Goal: Transaction & Acquisition: Purchase product/service

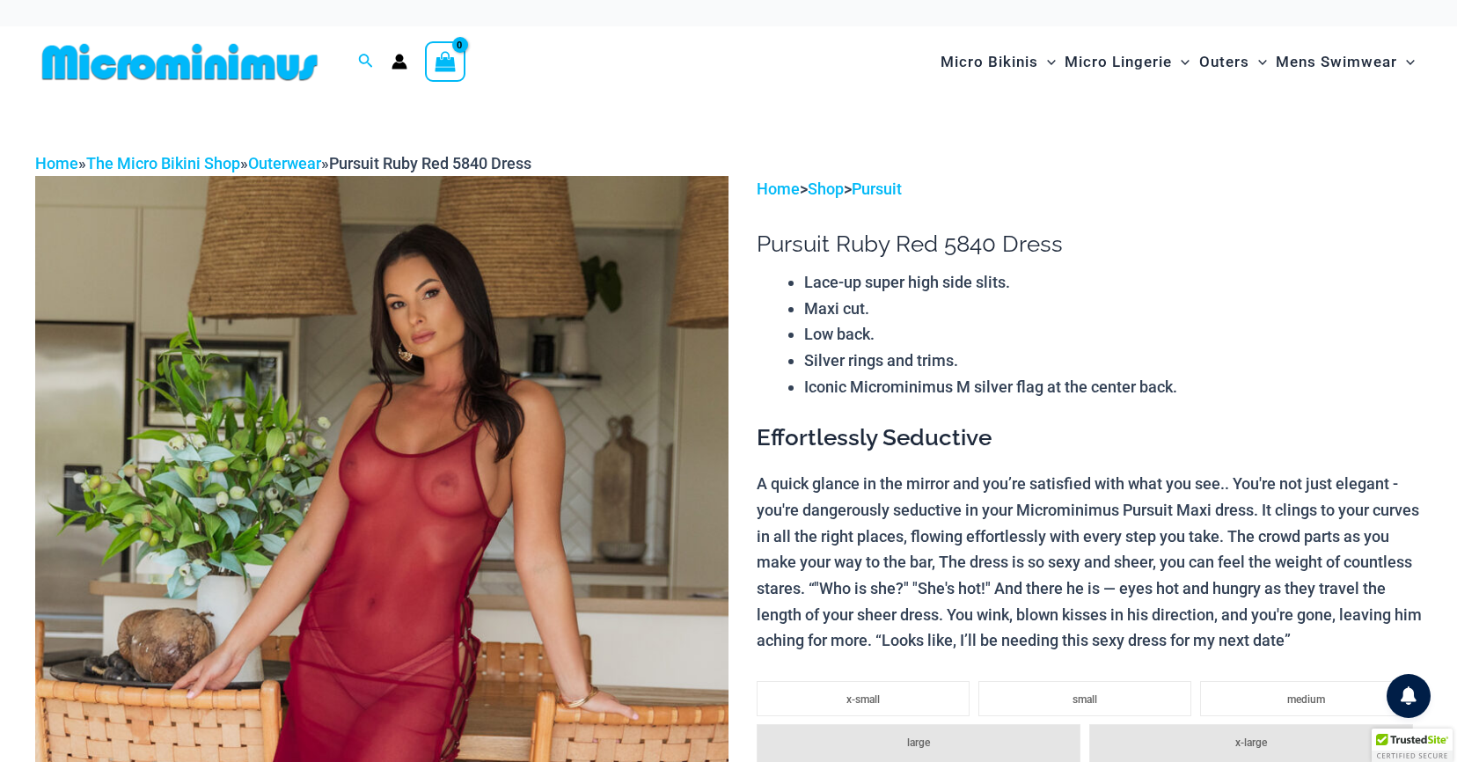
click at [208, 80] on img at bounding box center [179, 62] width 289 height 40
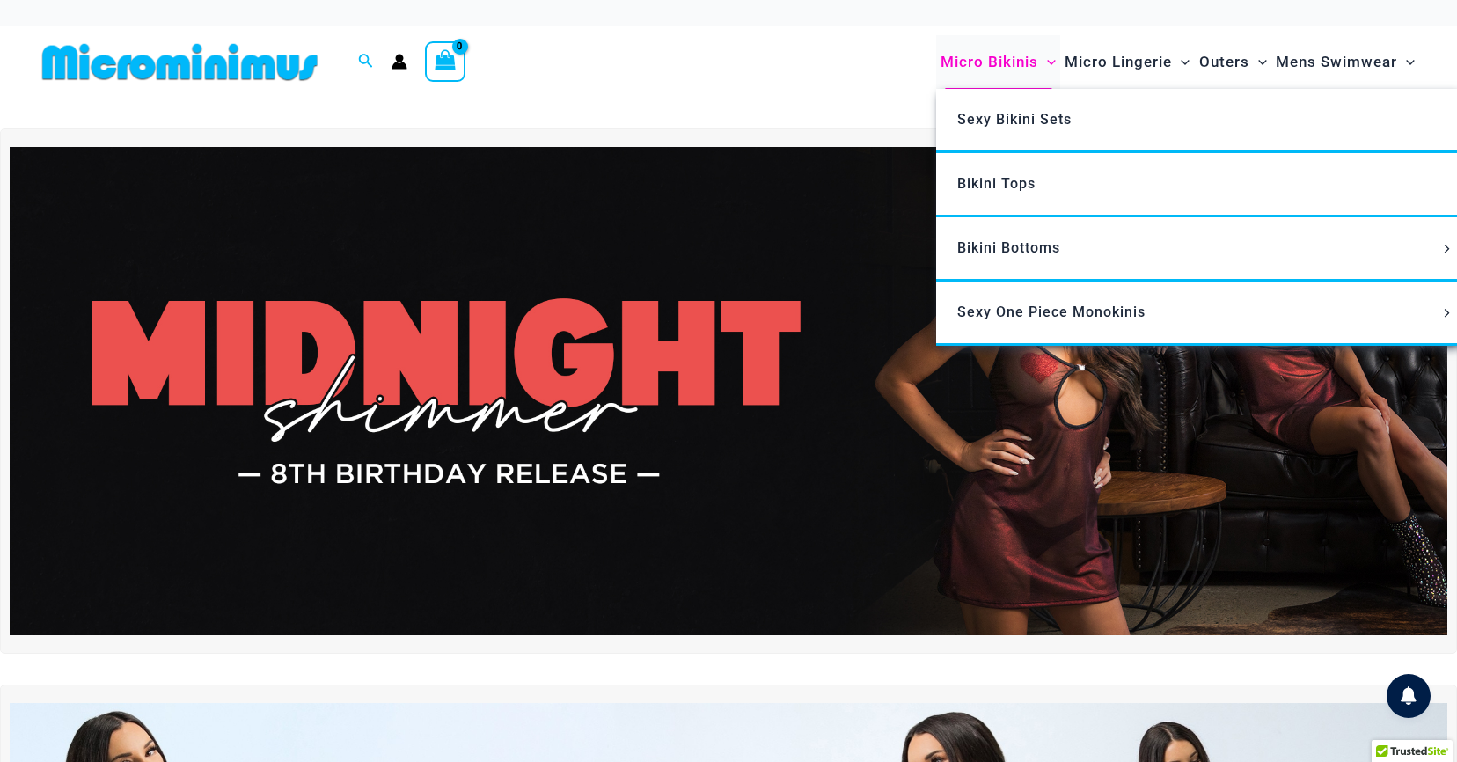
click at [974, 46] on span "Micro Bikinis" at bounding box center [989, 62] width 98 height 45
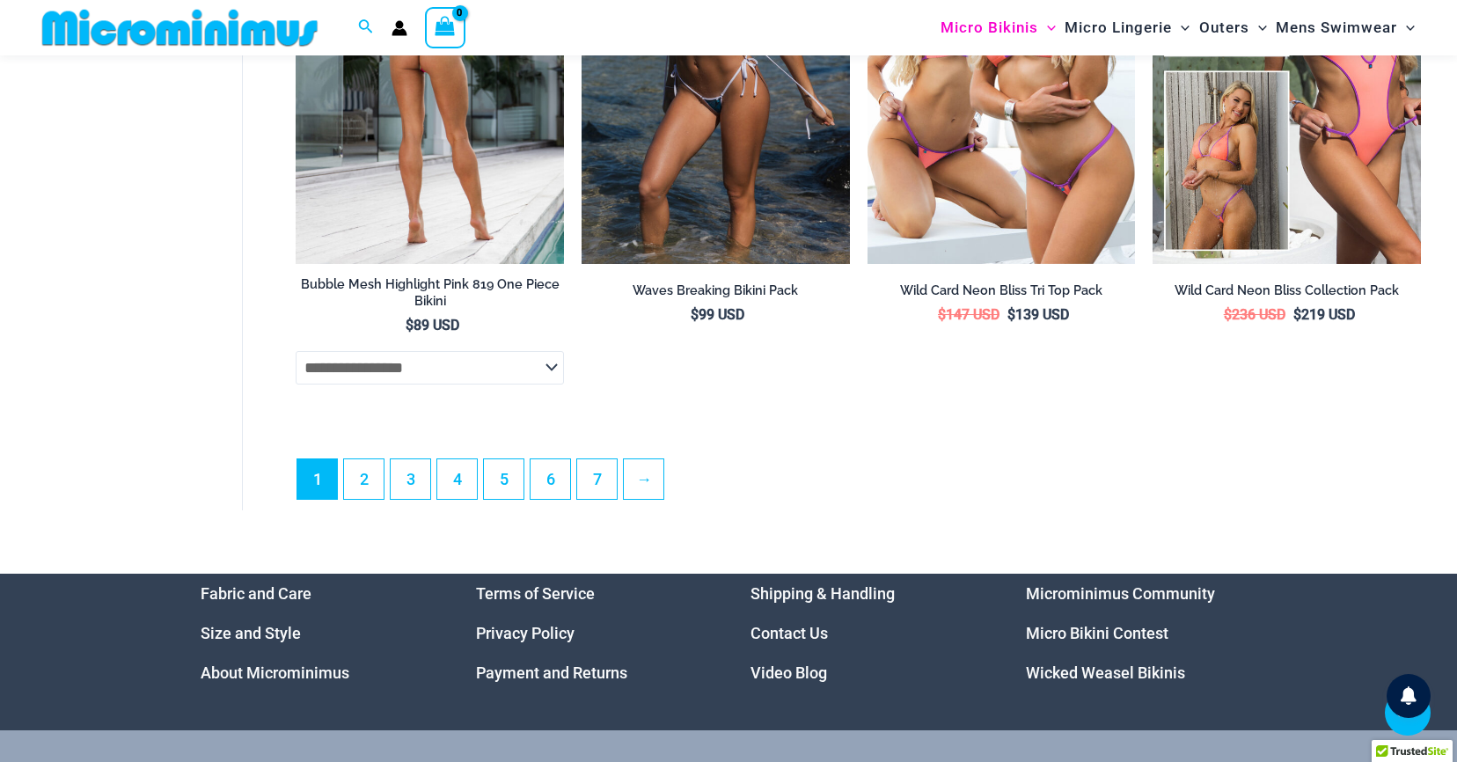
scroll to position [4784, 0]
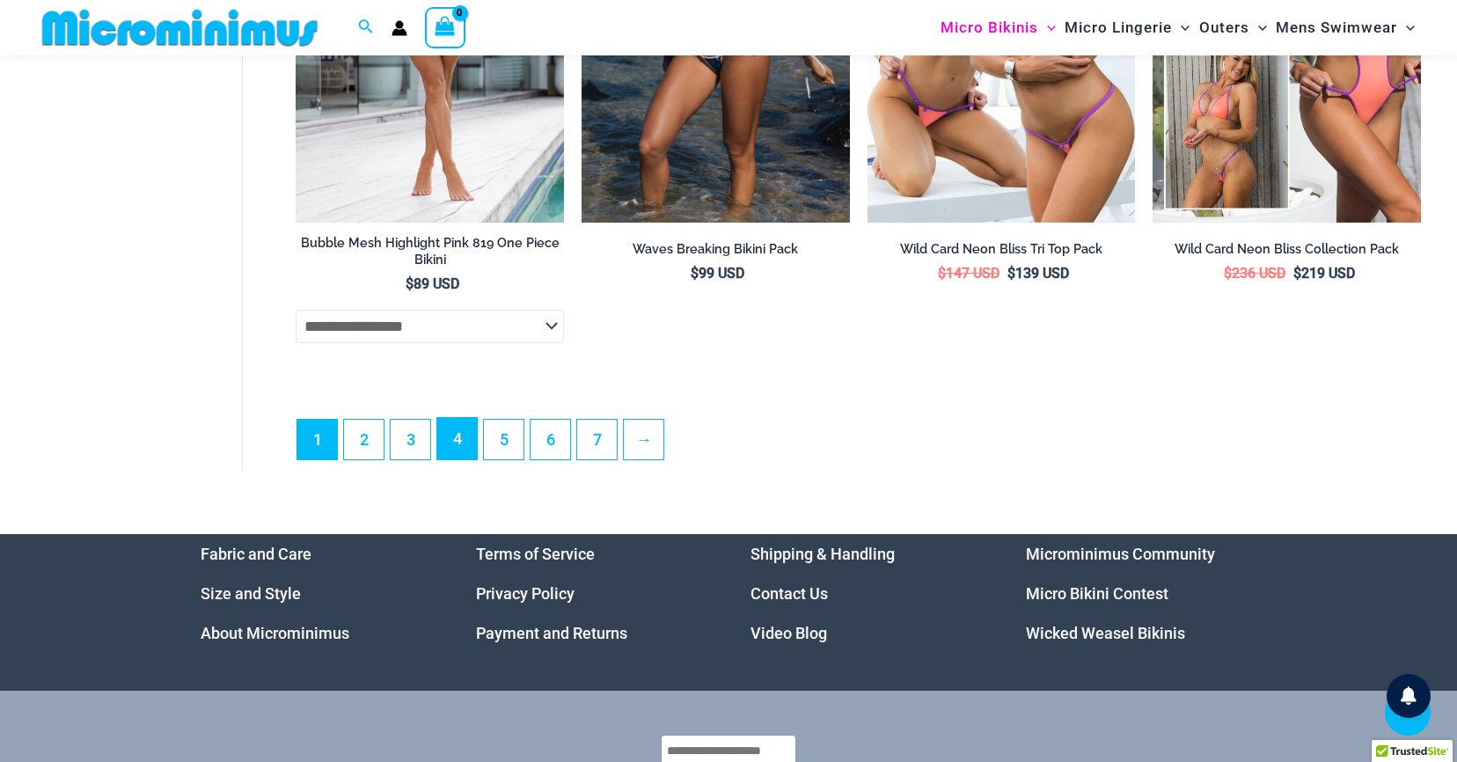
click at [450, 459] on link "4" at bounding box center [457, 438] width 40 height 41
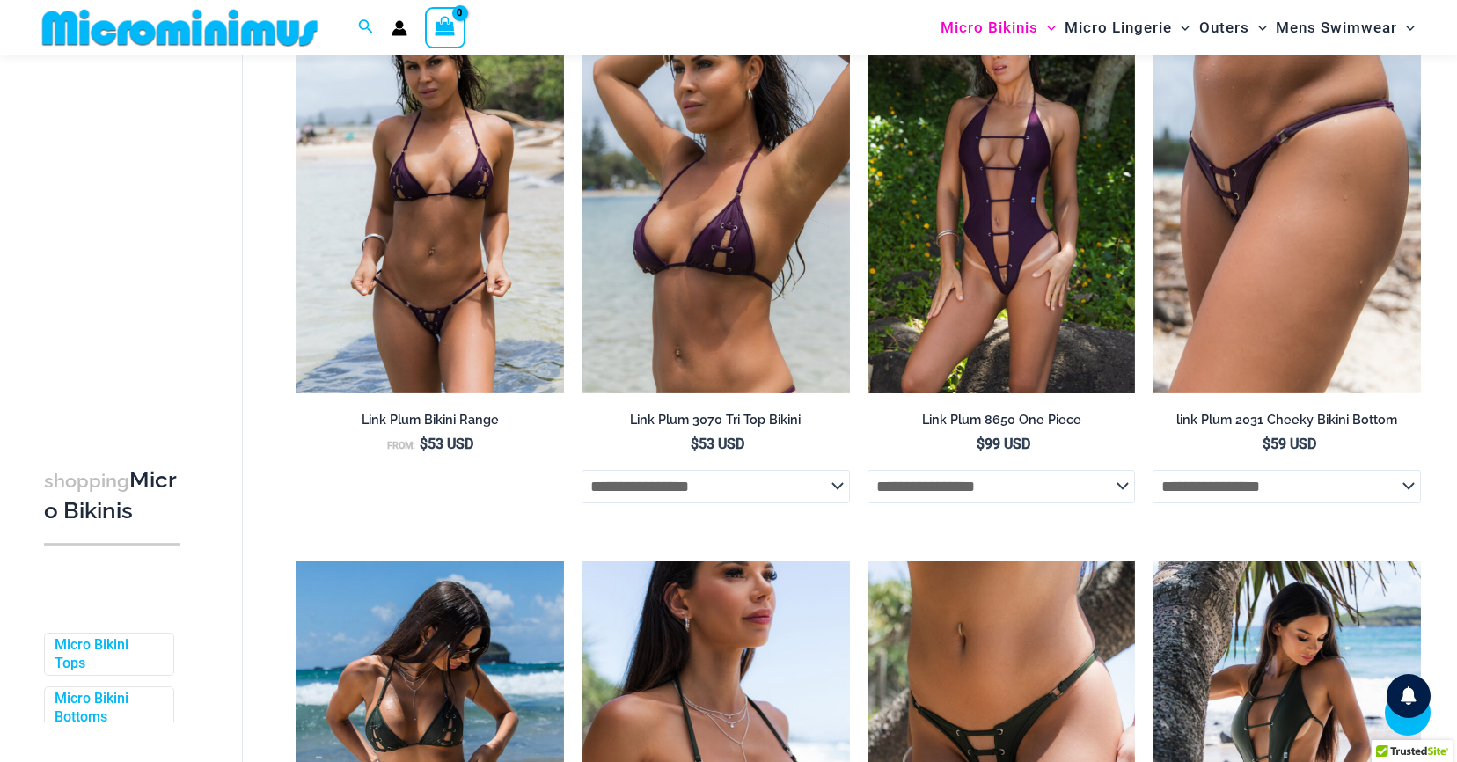
scroll to position [2507, 0]
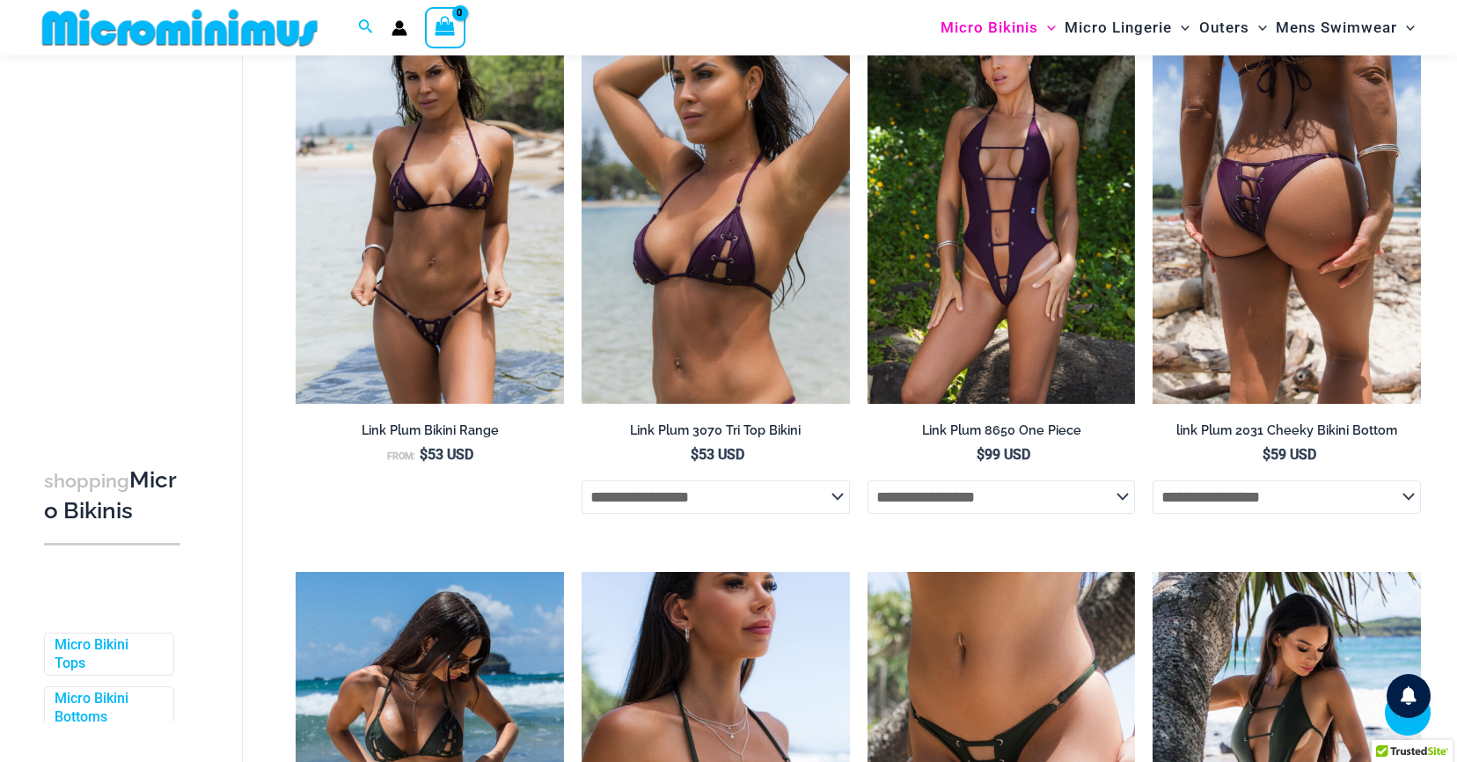
click at [1238, 211] on img at bounding box center [1286, 203] width 268 height 402
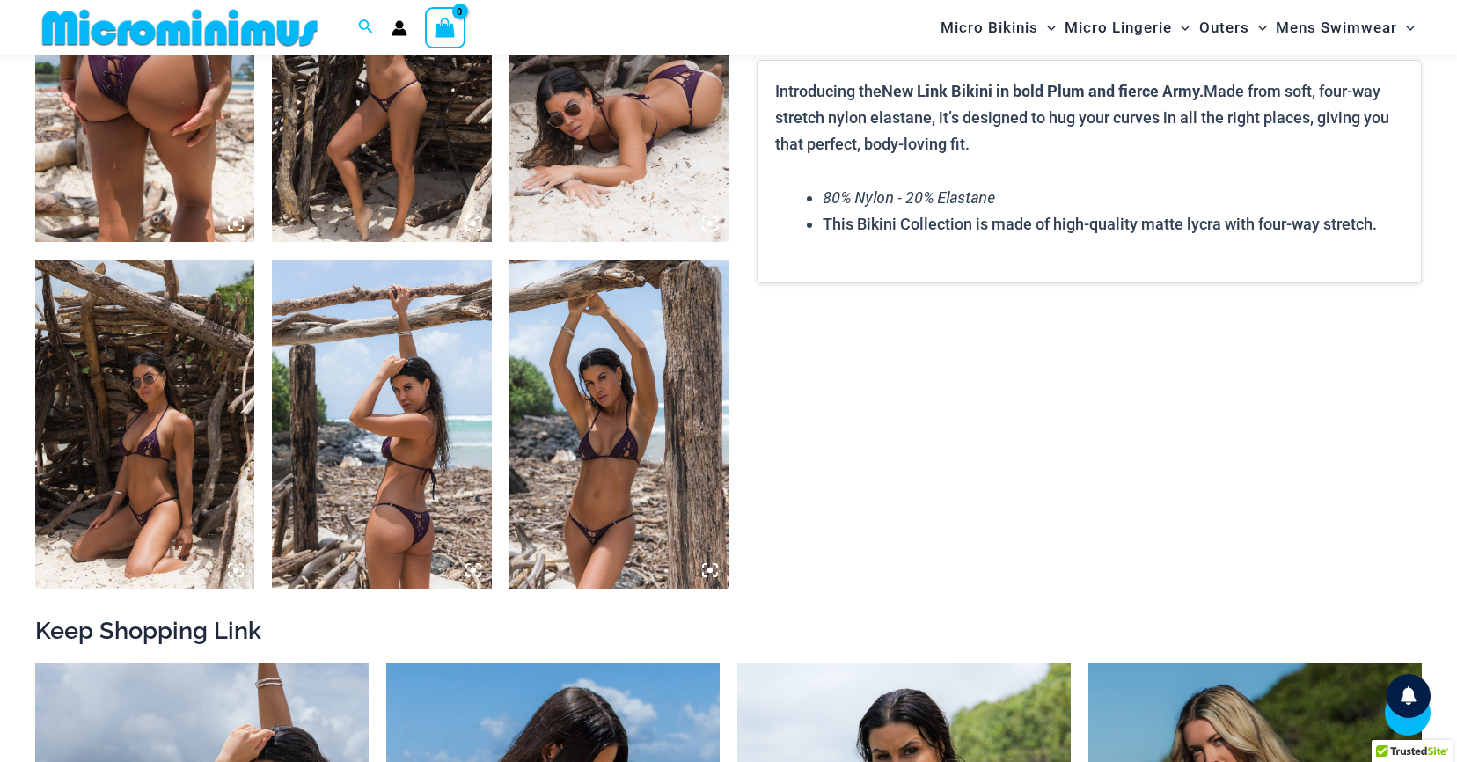
scroll to position [1782, 0]
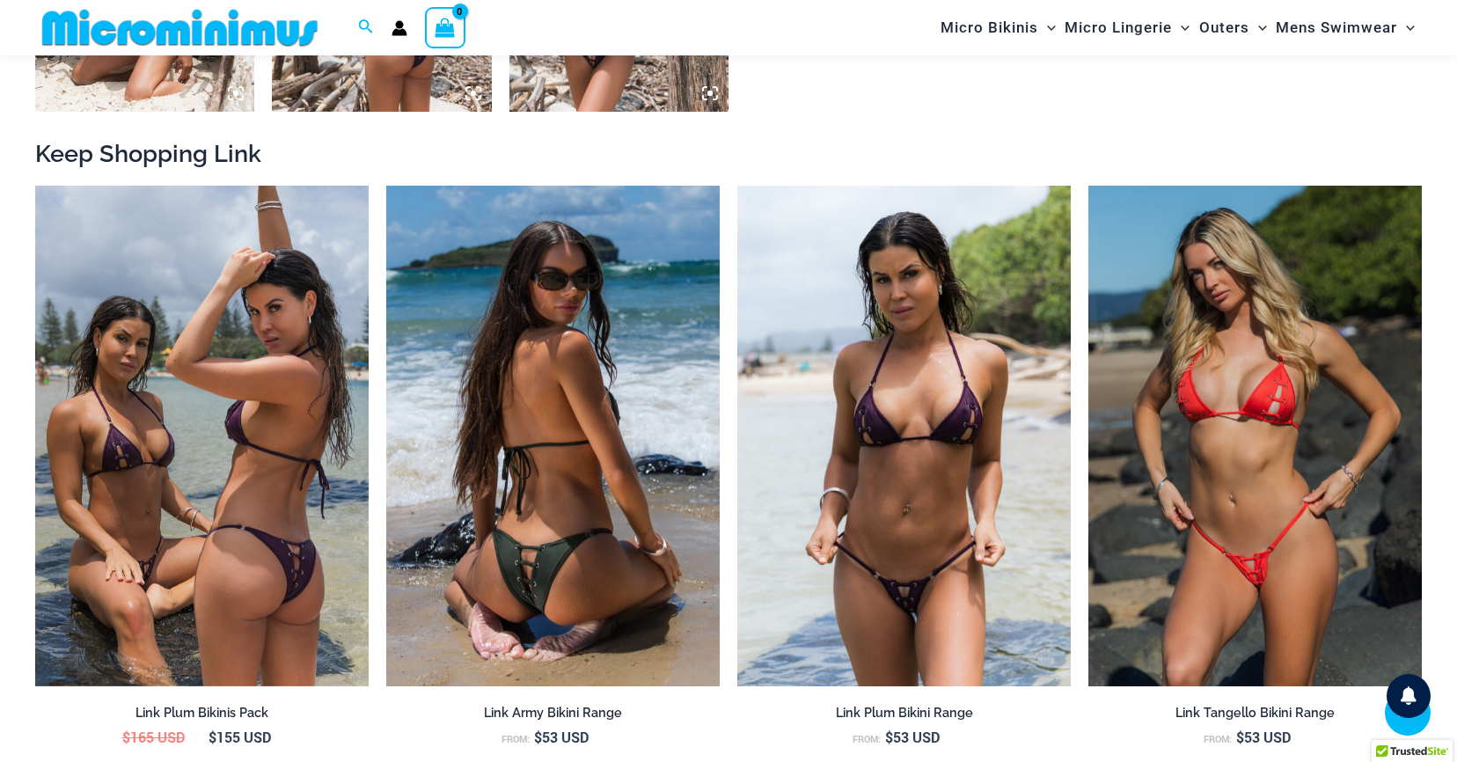
click at [552, 502] on img at bounding box center [552, 436] width 333 height 501
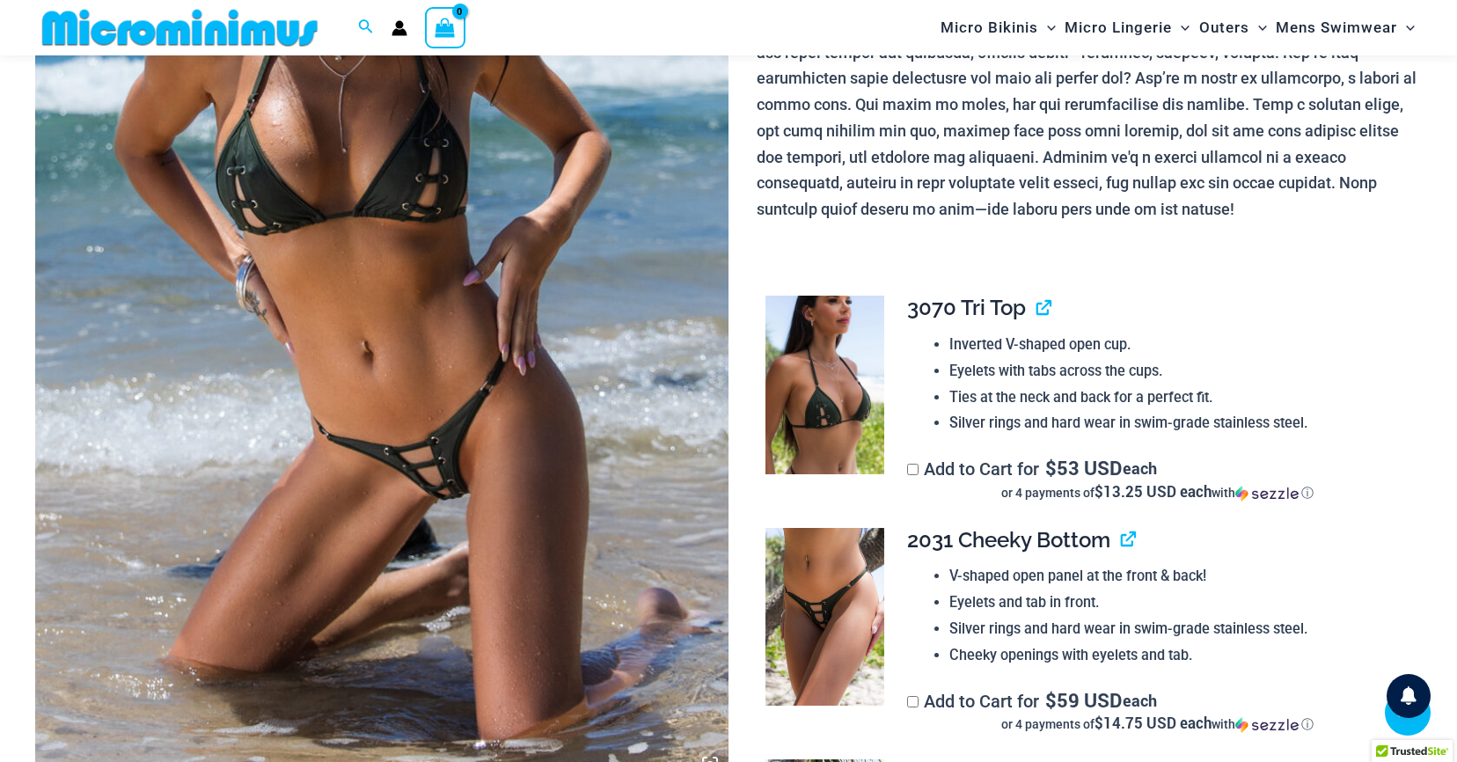
scroll to position [508, 0]
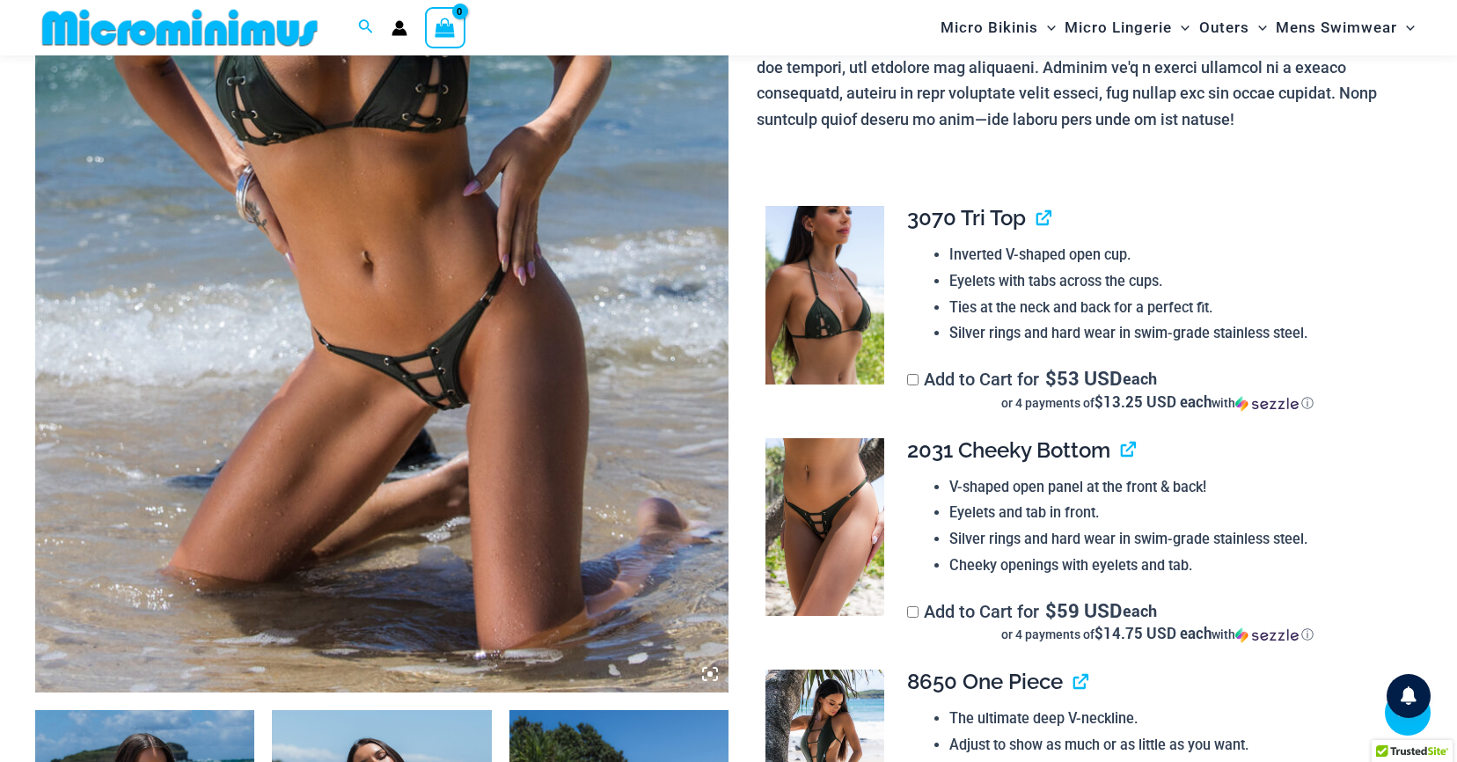
click at [448, 424] on img at bounding box center [381, 172] width 693 height 1040
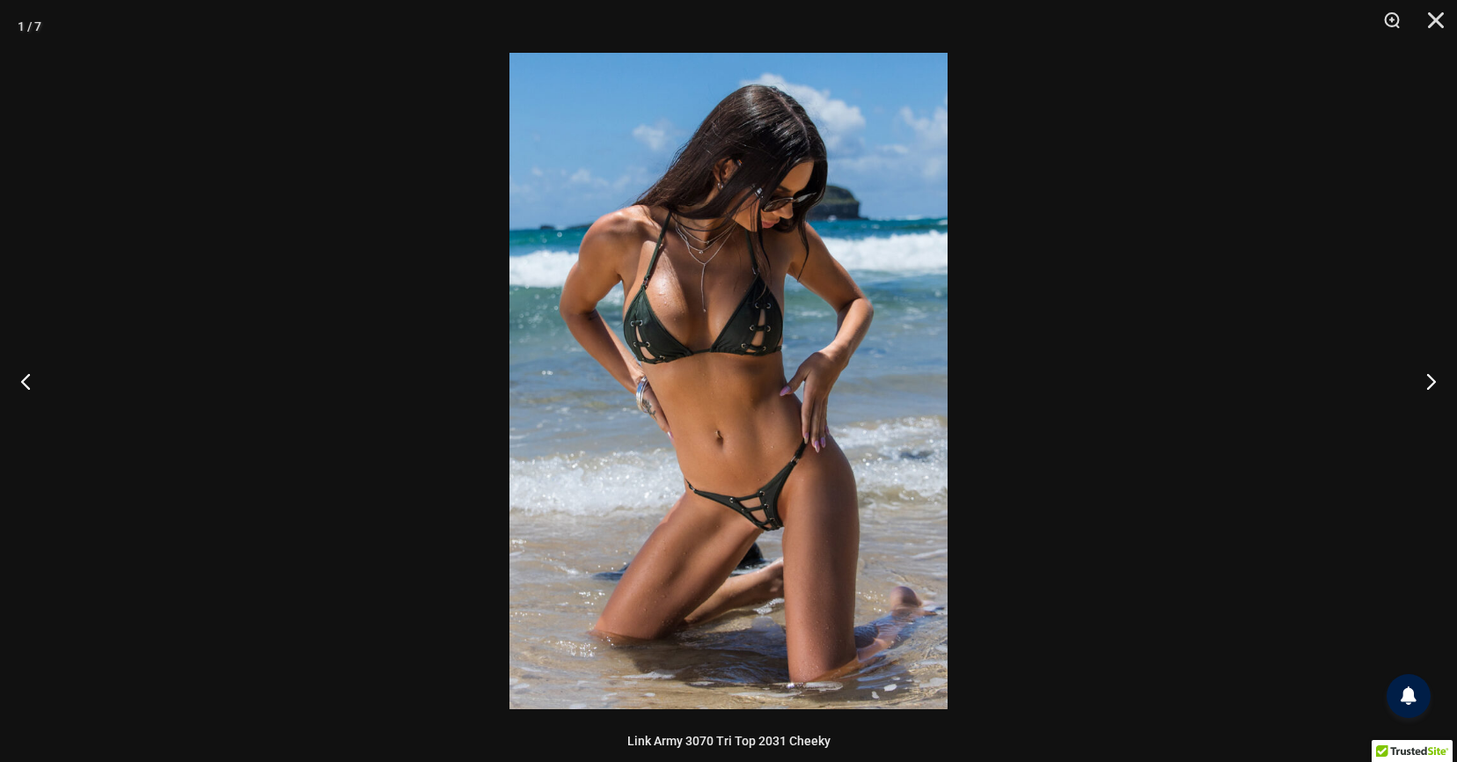
click at [682, 484] on img at bounding box center [728, 381] width 438 height 656
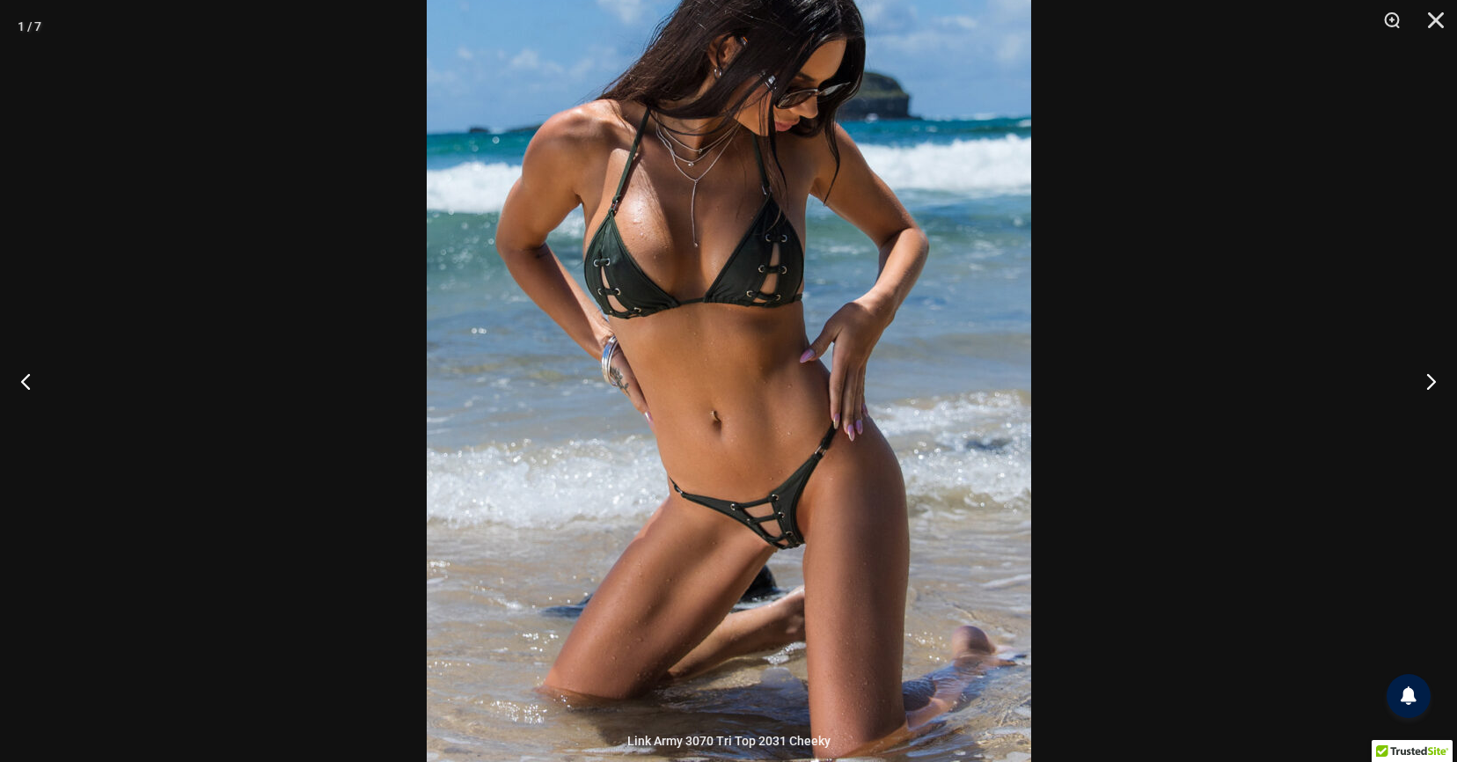
click at [143, 516] on div at bounding box center [728, 381] width 1457 height 762
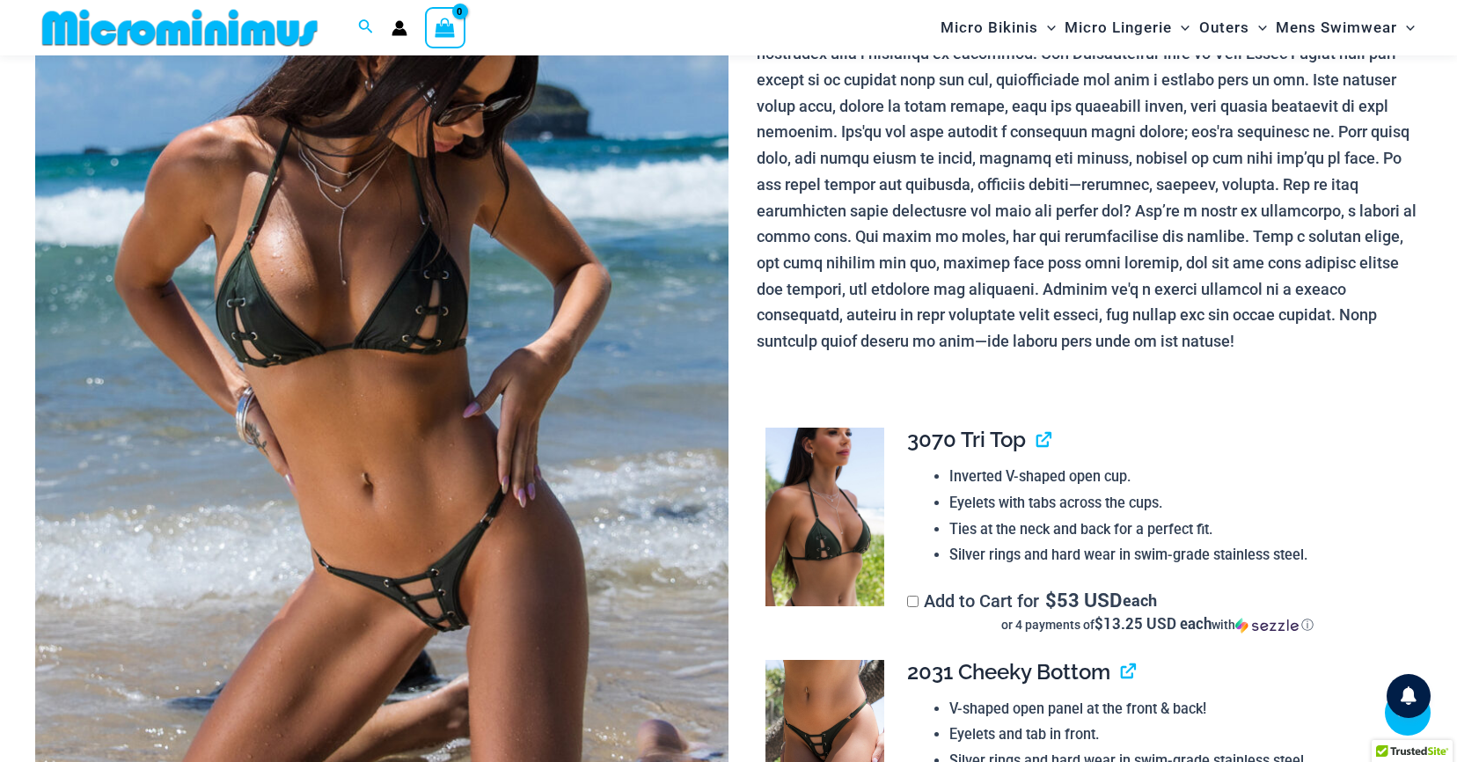
scroll to position [0, 0]
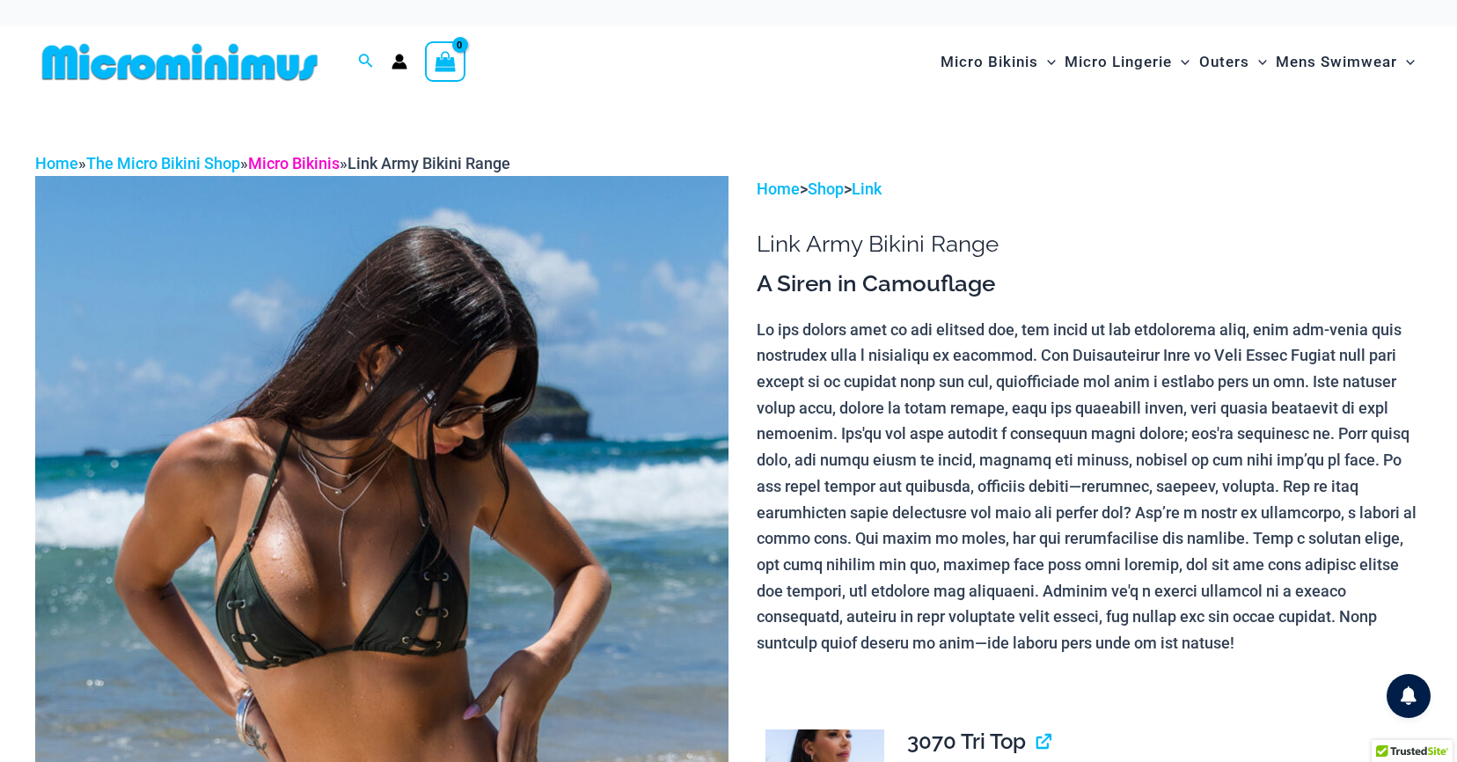
click at [283, 158] on link "Micro Bikinis" at bounding box center [293, 163] width 91 height 18
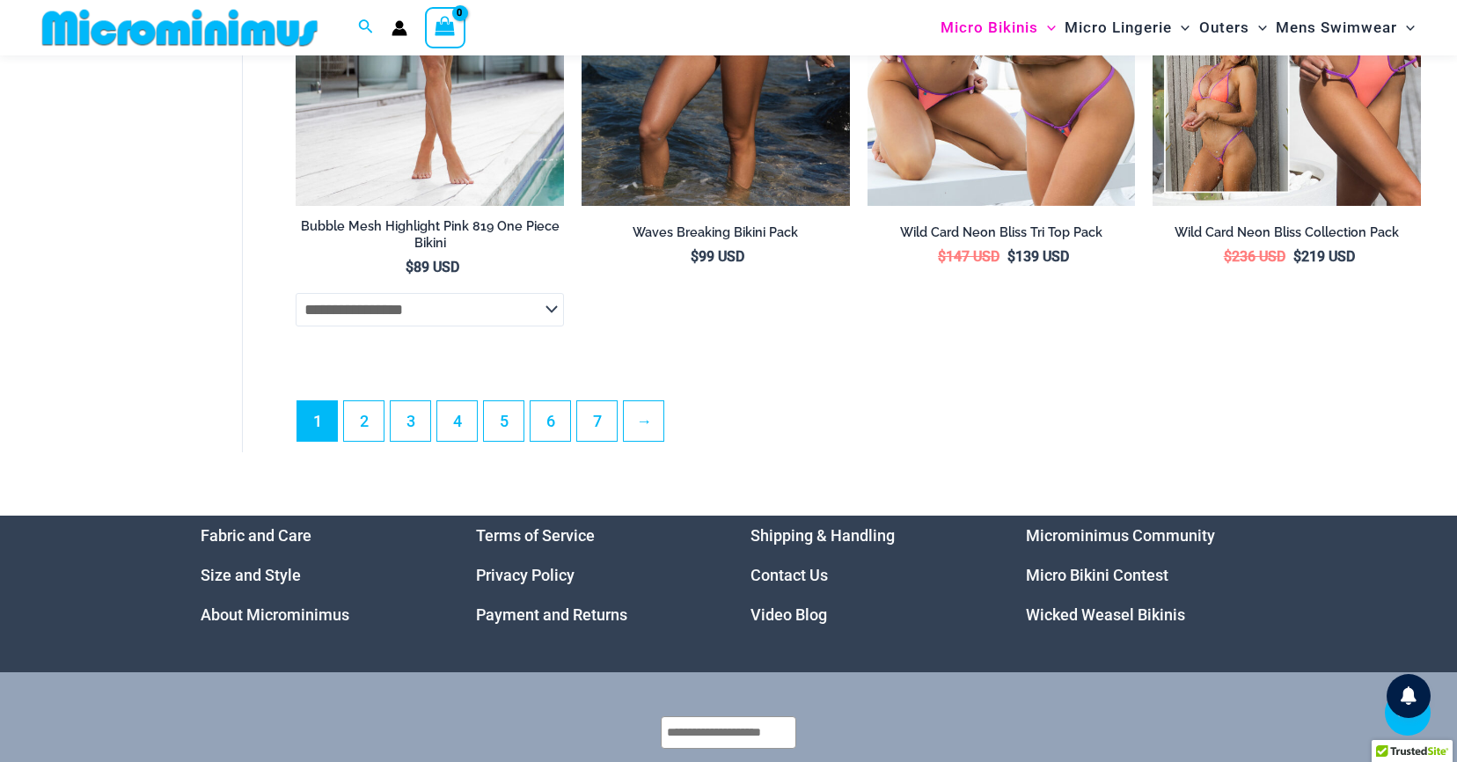
scroll to position [4976, 0]
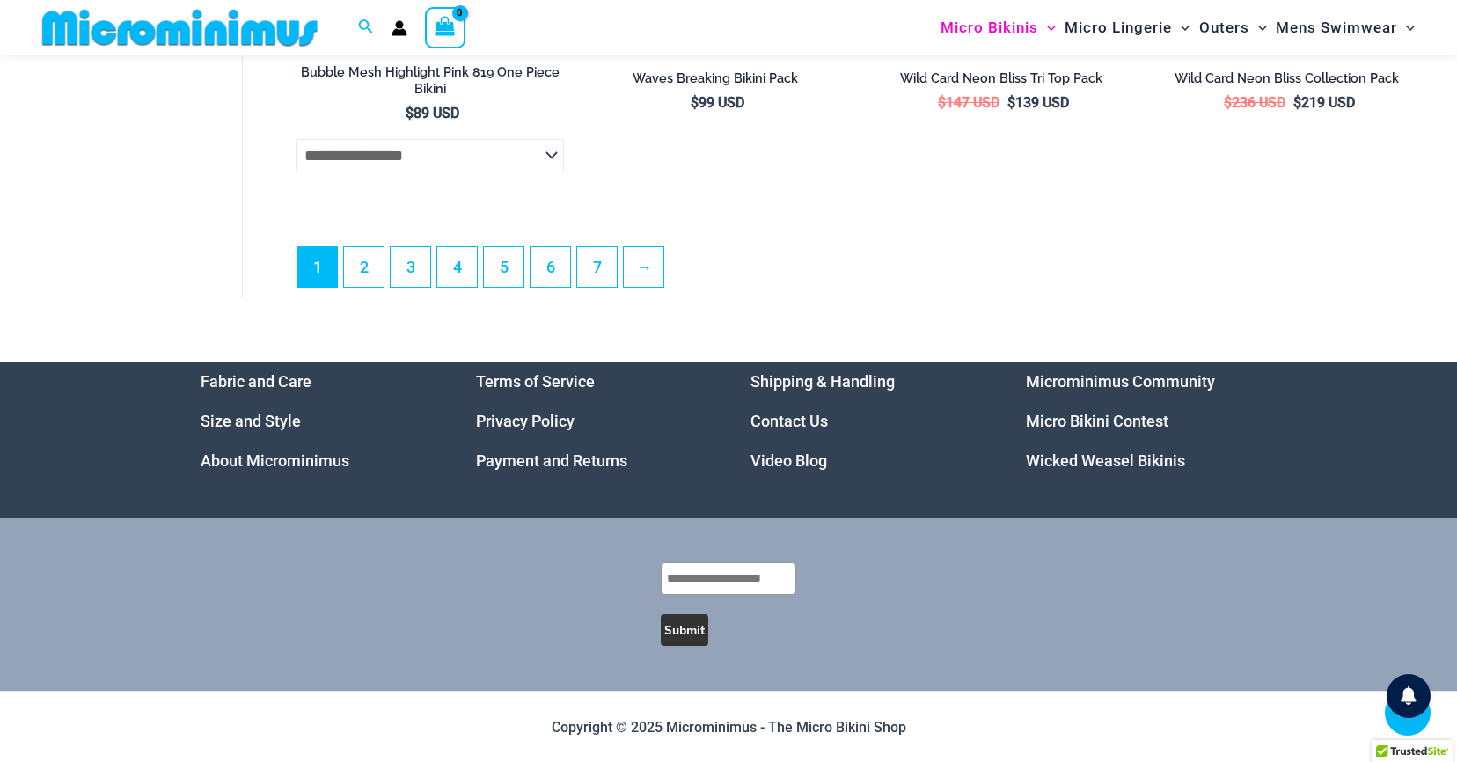
click at [483, 272] on ul "1 2 3 4 5 6 7 →" at bounding box center [857, 271] width 1123 height 51
click at [471, 272] on link "4" at bounding box center [457, 265] width 40 height 41
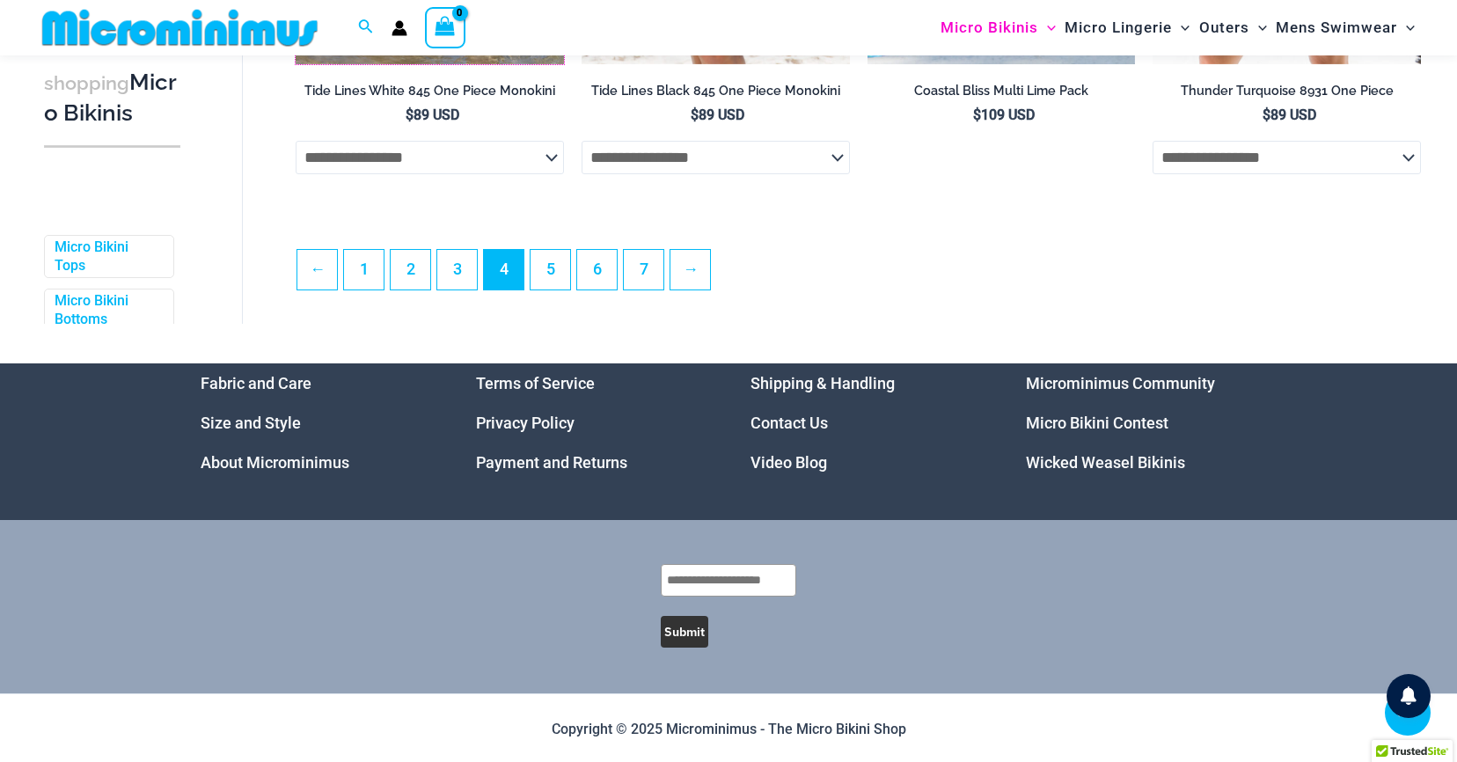
scroll to position [4583, 0]
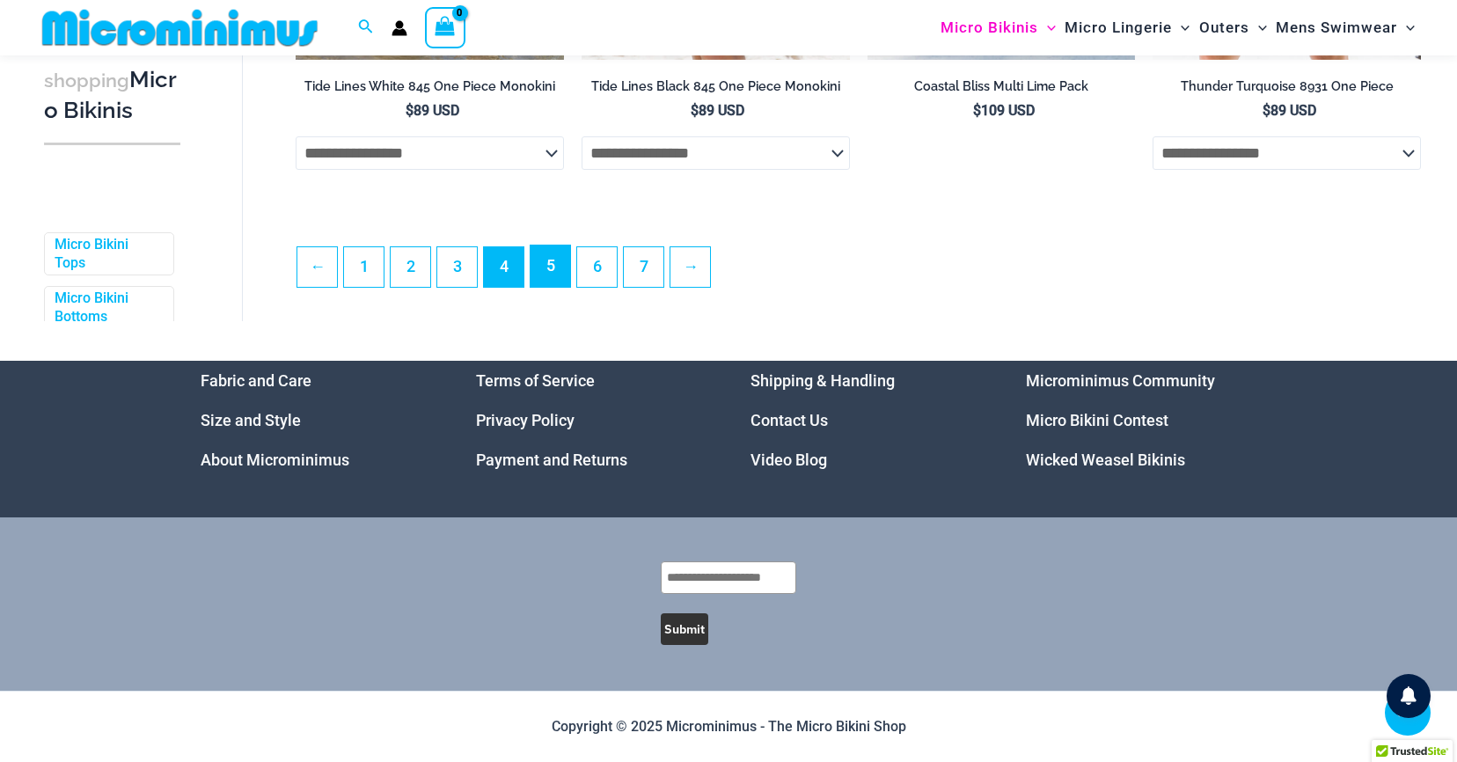
click at [550, 270] on link "5" at bounding box center [551, 265] width 40 height 41
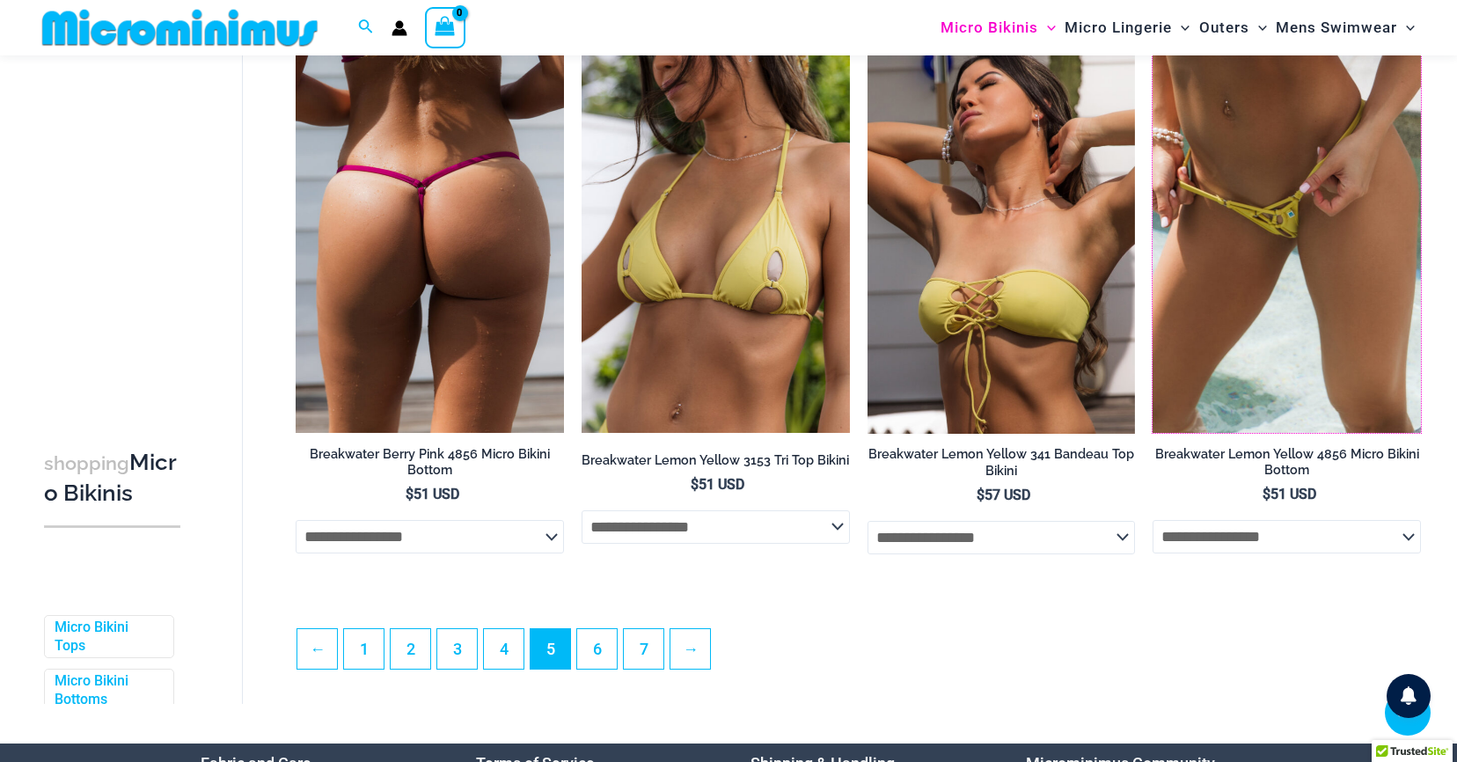
scroll to position [4559, 0]
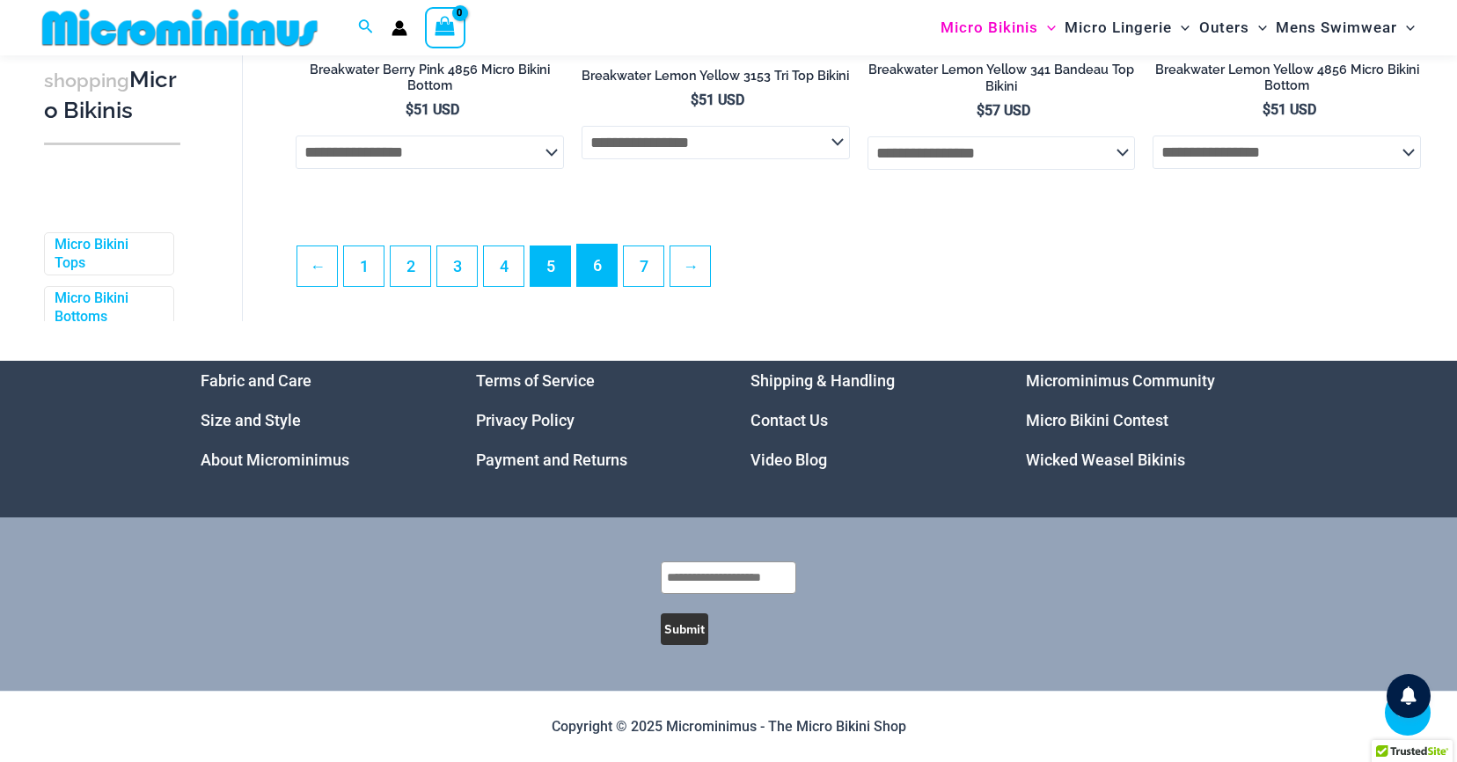
click at [599, 261] on link "6" at bounding box center [597, 265] width 40 height 41
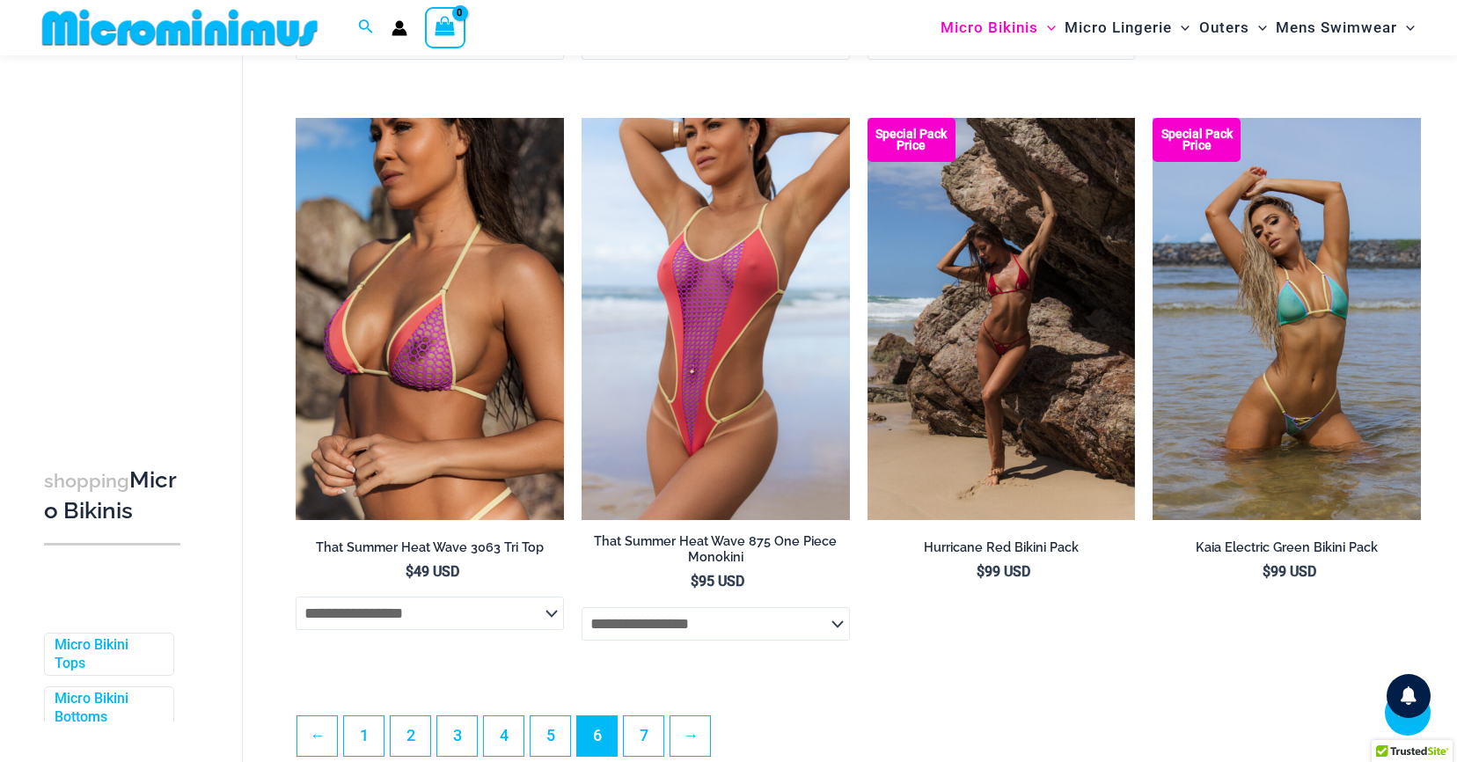
scroll to position [4143, 0]
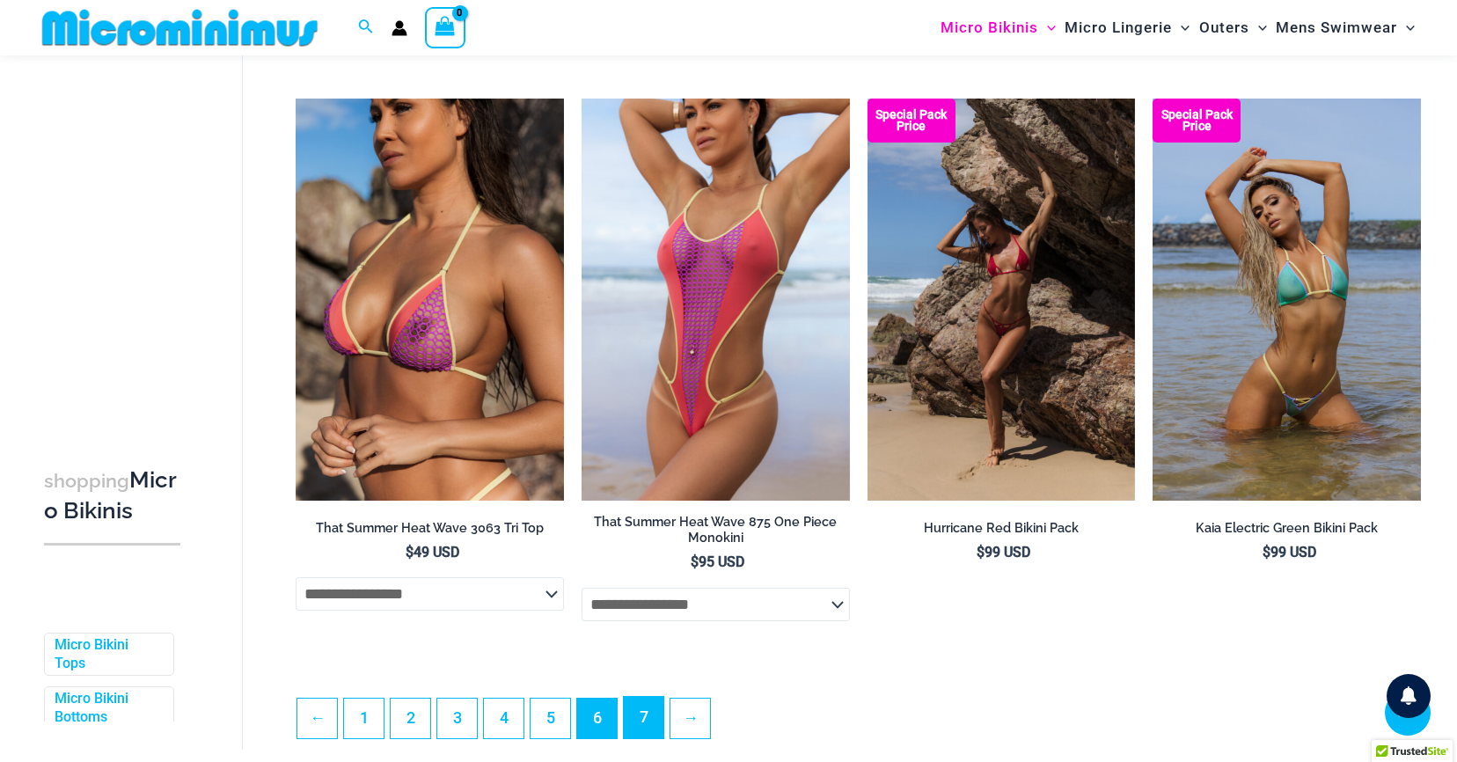
click at [648, 726] on link "7" at bounding box center [644, 717] width 40 height 41
